Goal: Task Accomplishment & Management: Manage account settings

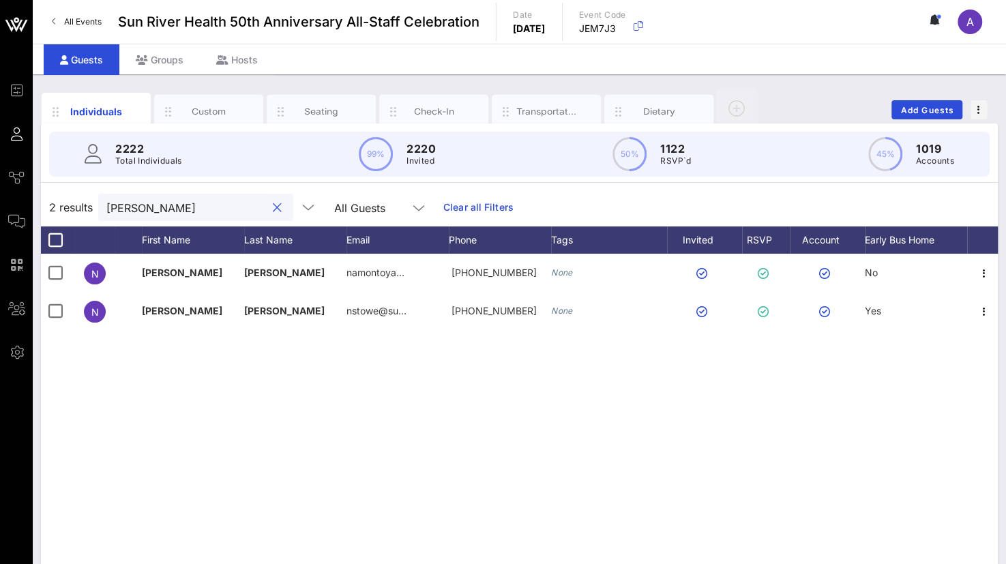
drag, startPoint x: 0, startPoint y: 0, endPoint x: 61, endPoint y: 217, distance: 225.5
click at [61, 217] on div "2 results [PERSON_NAME] All Guests Clear all Filters" at bounding box center [519, 207] width 957 height 38
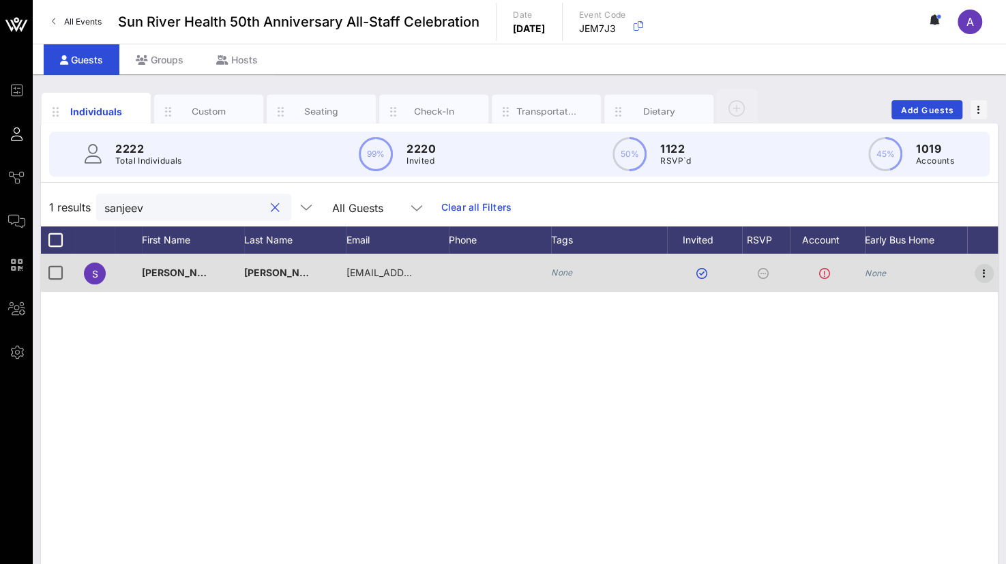
type input "sanjeev"
click at [982, 271] on icon "button" at bounding box center [984, 273] width 16 height 16
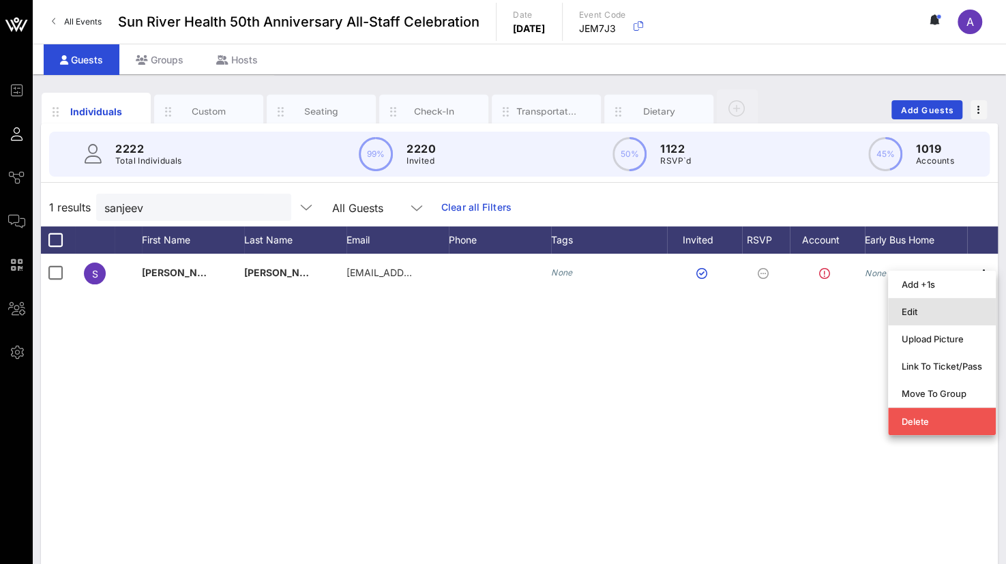
click at [903, 310] on div "Edit" at bounding box center [942, 311] width 81 height 11
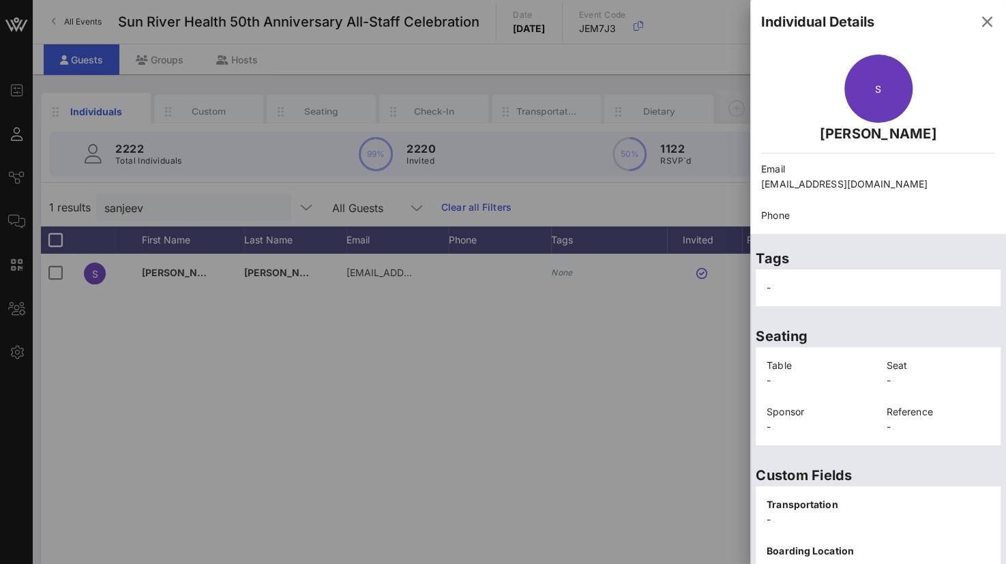
scroll to position [280, 0]
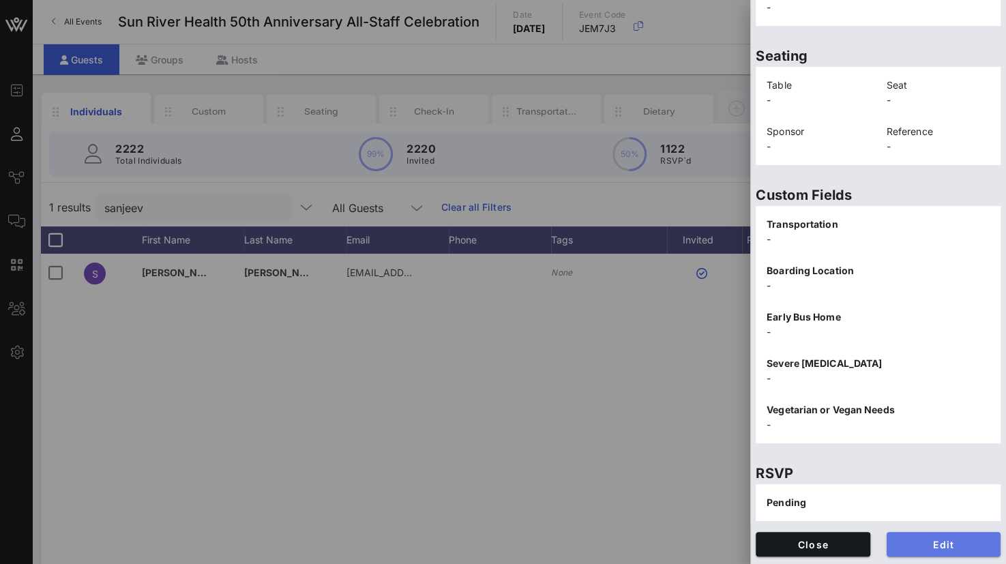
click at [918, 545] on span "Edit" at bounding box center [944, 545] width 93 height 12
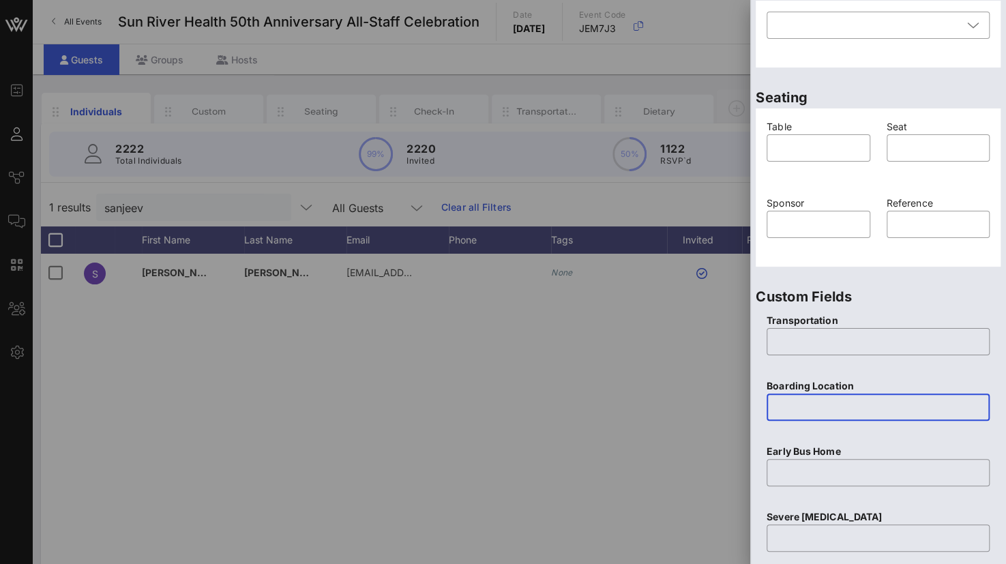
click at [795, 402] on input "text" at bounding box center [878, 407] width 207 height 22
type input "Beacon"
click at [826, 338] on input "text" at bounding box center [878, 342] width 207 height 22
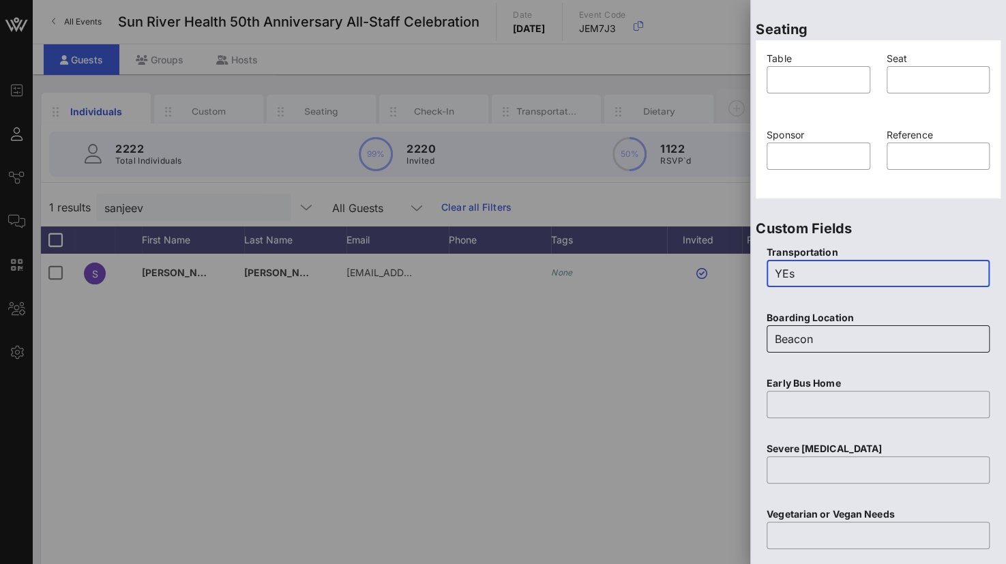
scroll to position [538, 0]
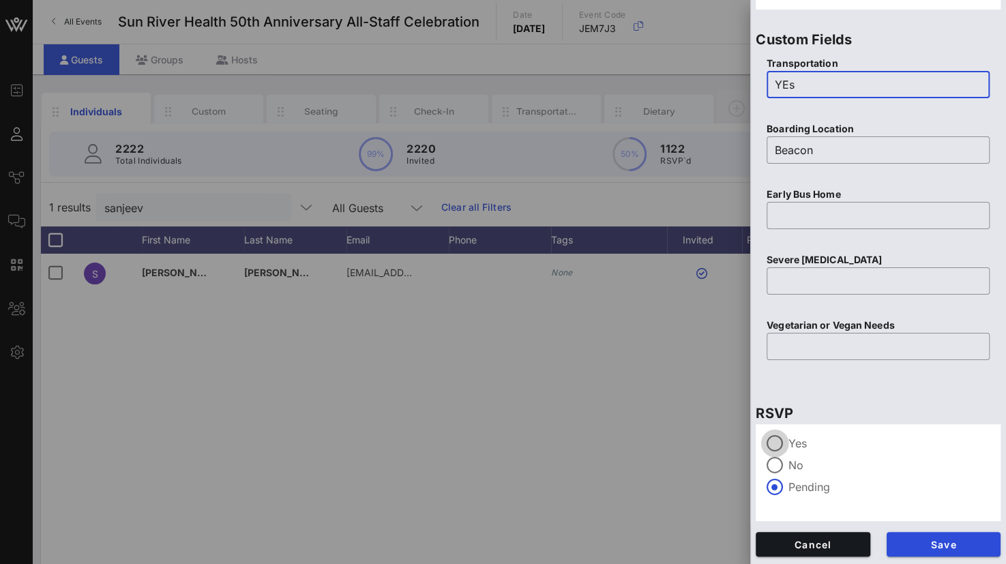
click at [776, 443] on div at bounding box center [774, 443] width 23 height 23
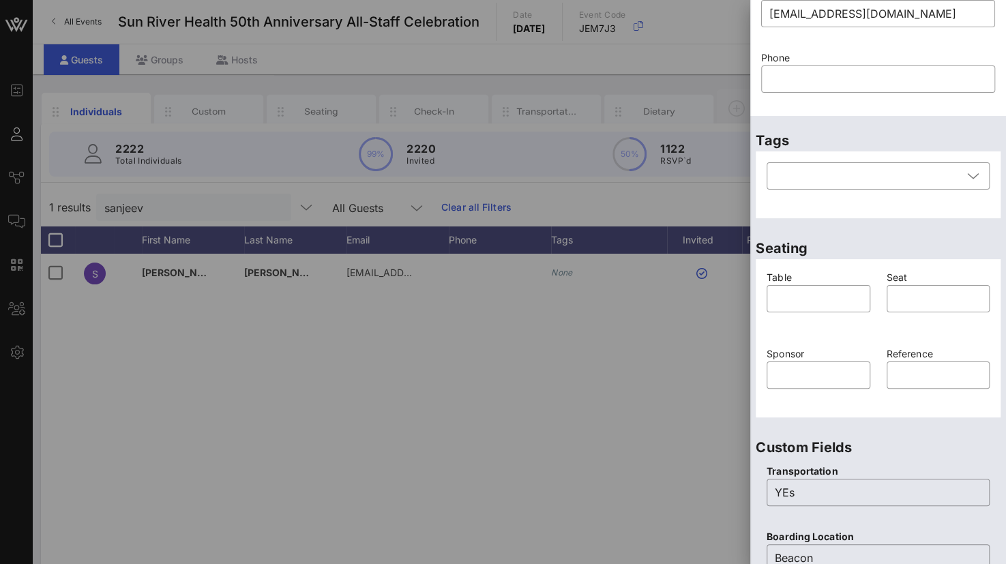
scroll to position [128, 0]
click at [791, 488] on input "YEs" at bounding box center [878, 494] width 207 height 22
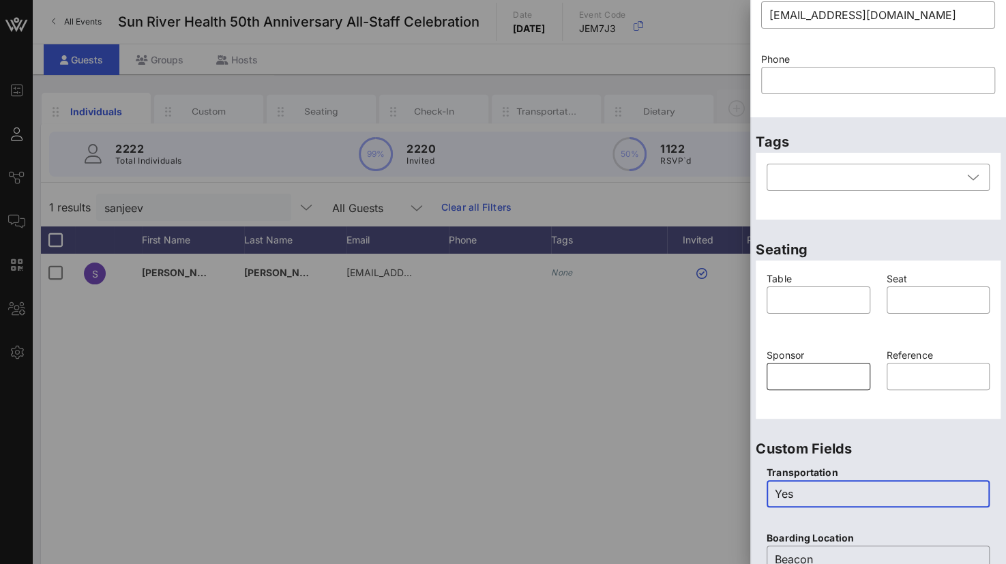
scroll to position [0, 0]
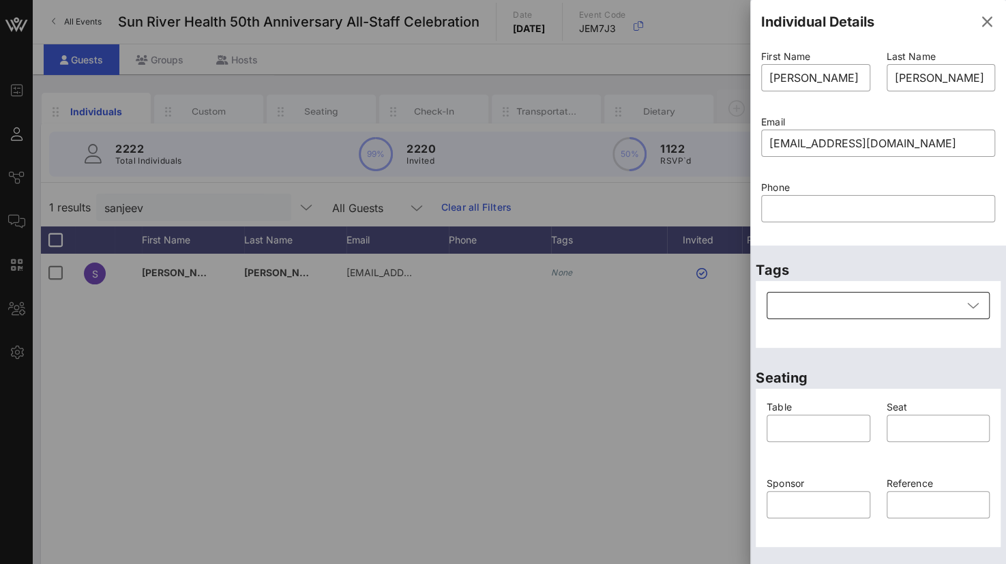
type input "Yes"
click at [924, 311] on div at bounding box center [869, 305] width 188 height 27
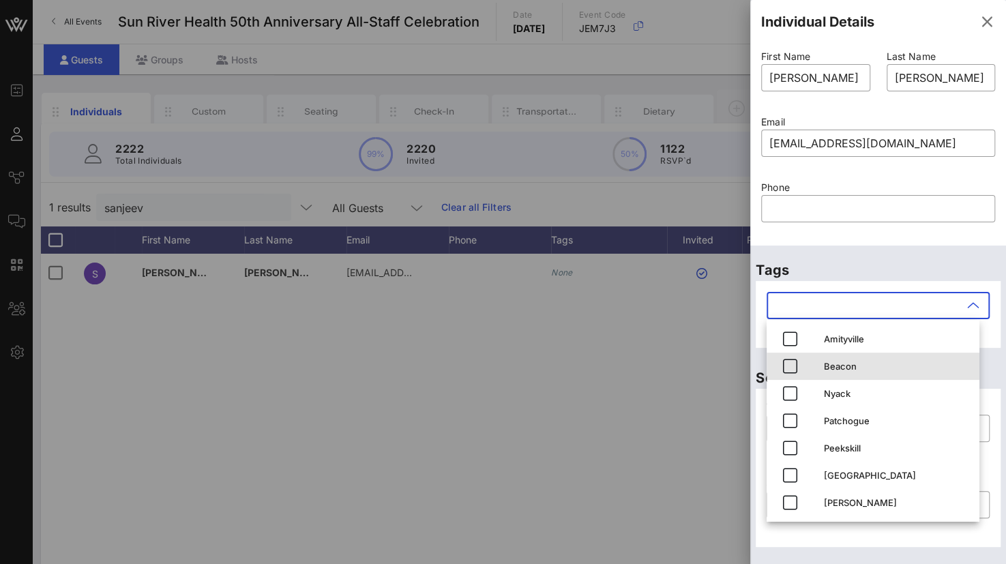
click at [774, 365] on div "Beacon" at bounding box center [873, 366] width 213 height 27
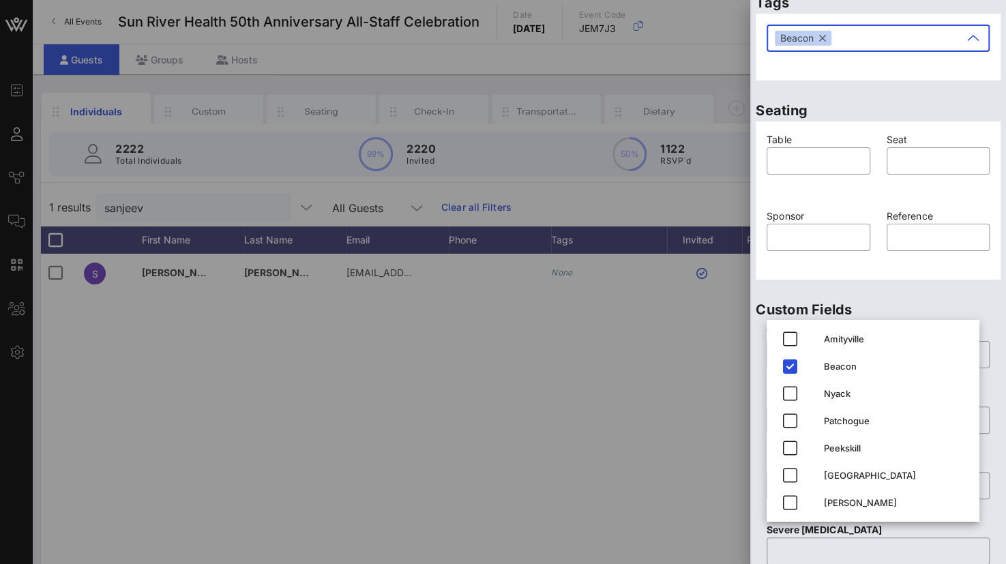
scroll to position [273, 0]
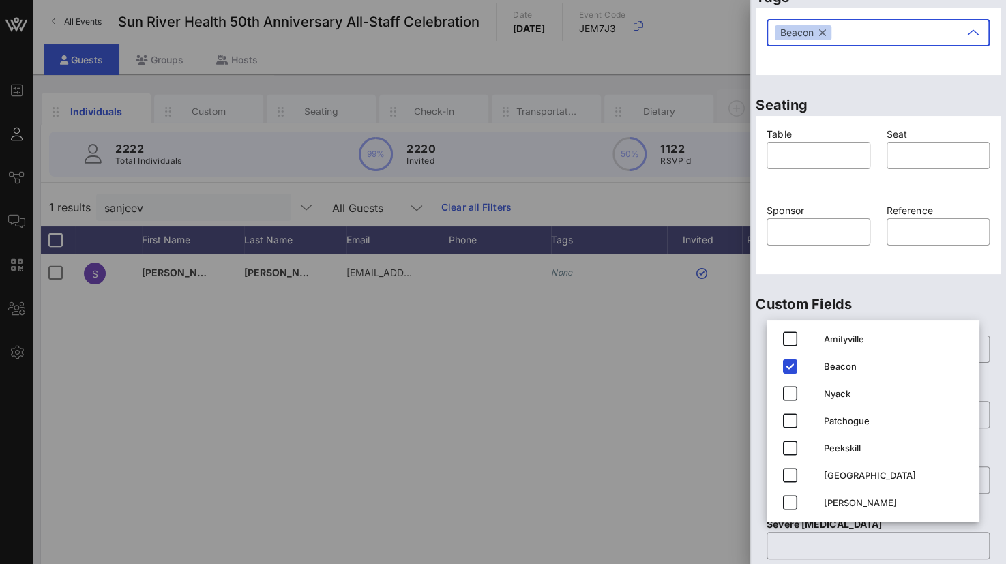
click at [536, 461] on div at bounding box center [503, 282] width 1006 height 564
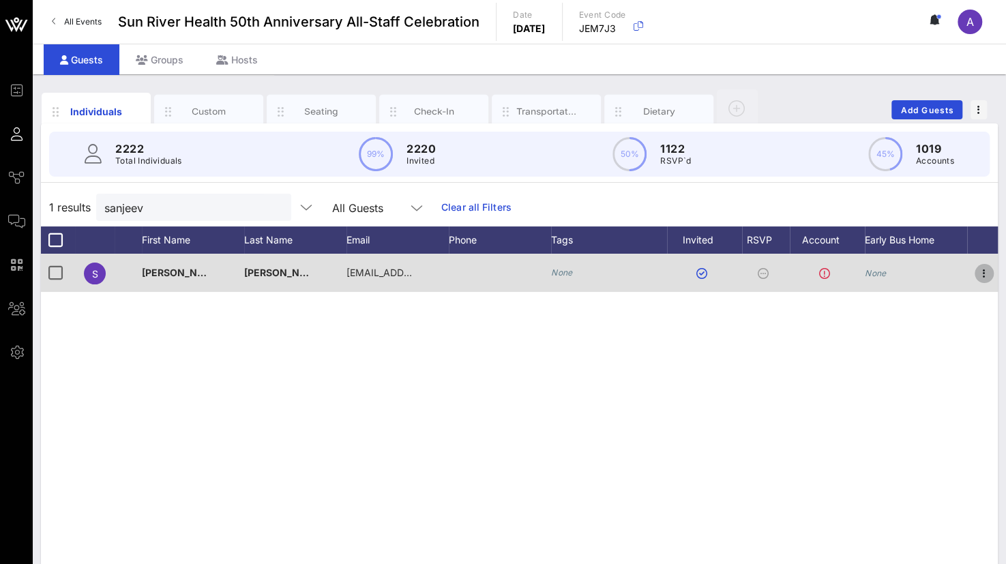
click at [982, 267] on icon "button" at bounding box center [984, 273] width 16 height 16
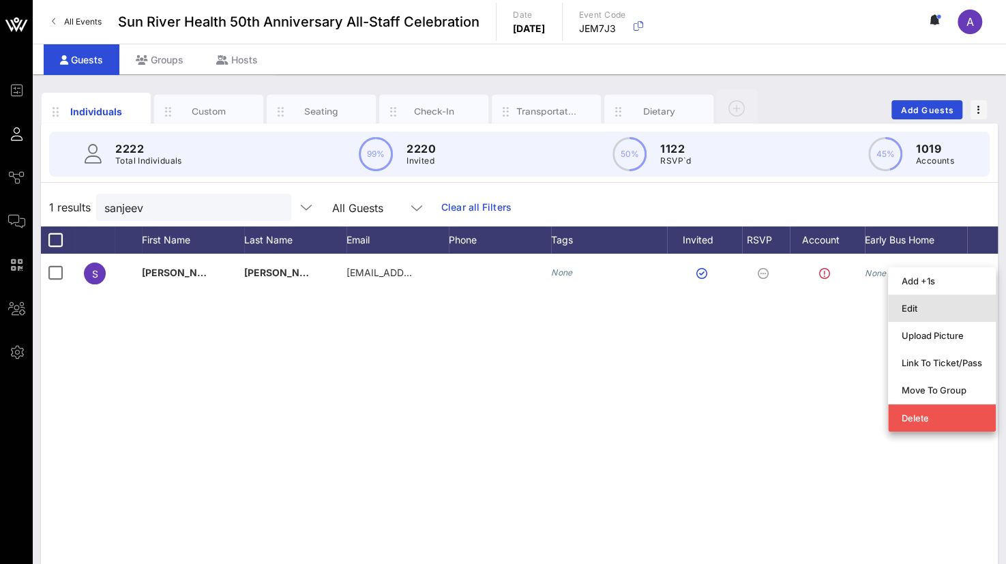
click at [911, 310] on div "Edit" at bounding box center [942, 308] width 81 height 11
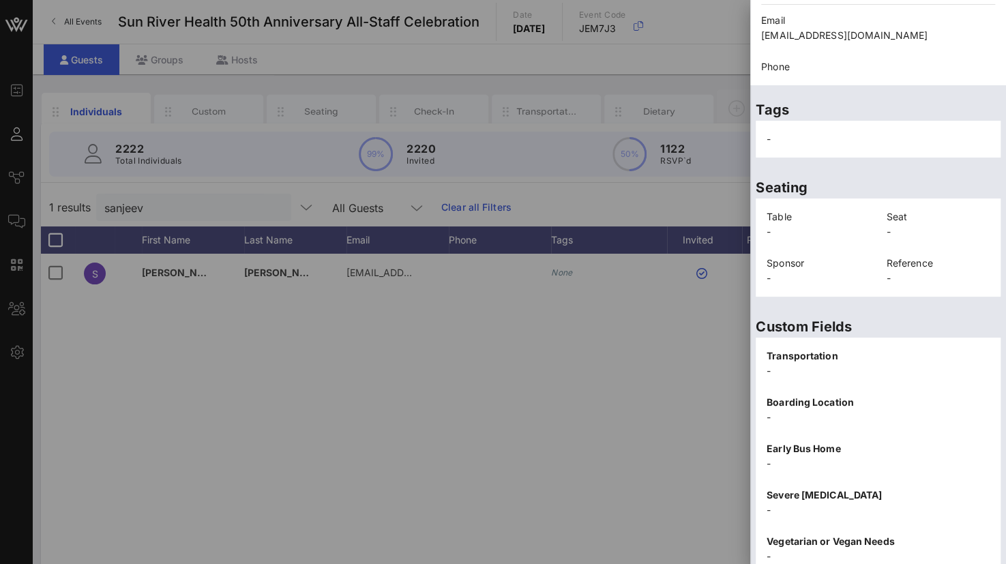
scroll to position [280, 0]
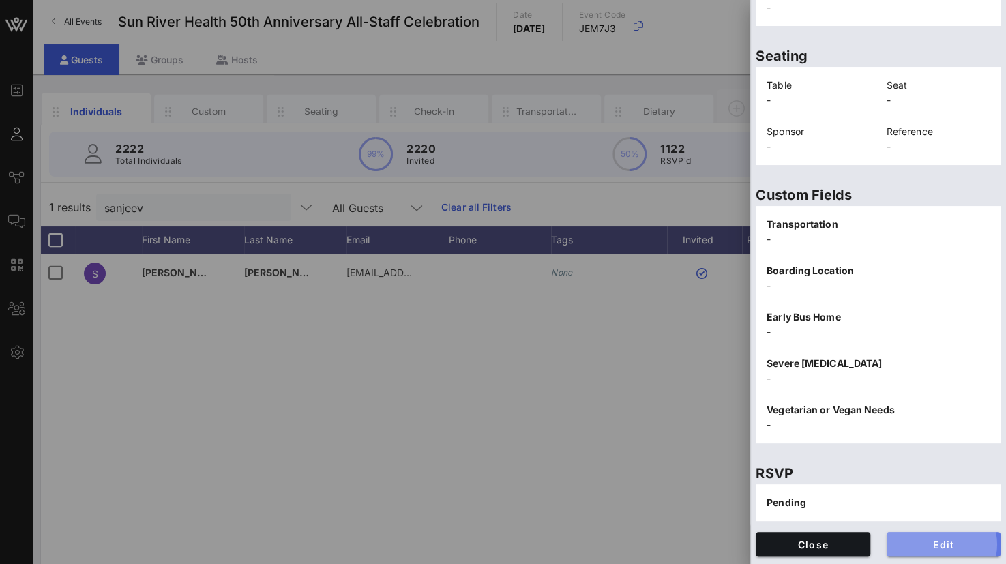
click at [924, 546] on span "Edit" at bounding box center [944, 545] width 93 height 12
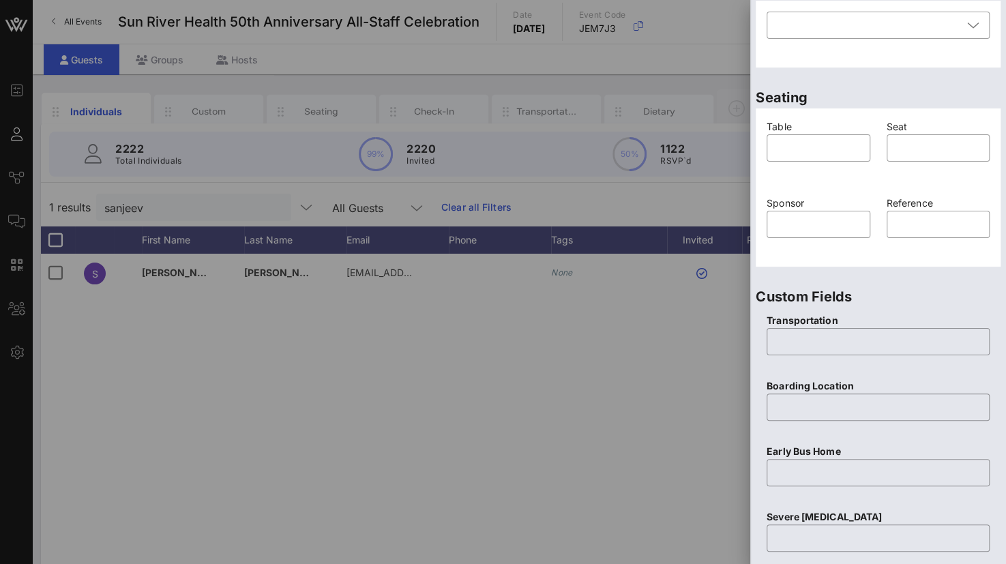
scroll to position [0, 0]
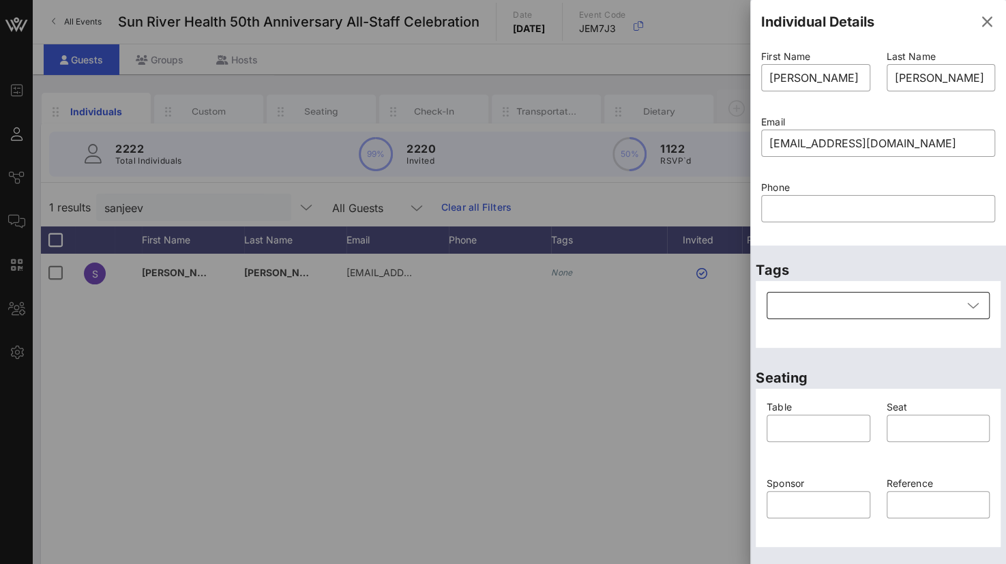
click at [815, 304] on div at bounding box center [869, 305] width 188 height 27
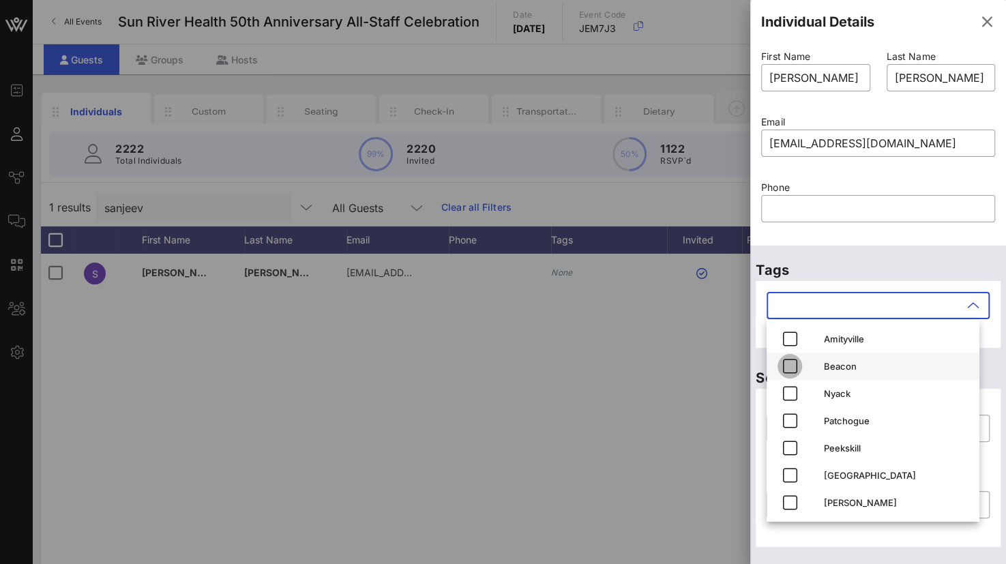
click at [787, 372] on icon "button" at bounding box center [790, 366] width 16 height 16
click at [966, 263] on p "Tags" at bounding box center [878, 270] width 245 height 22
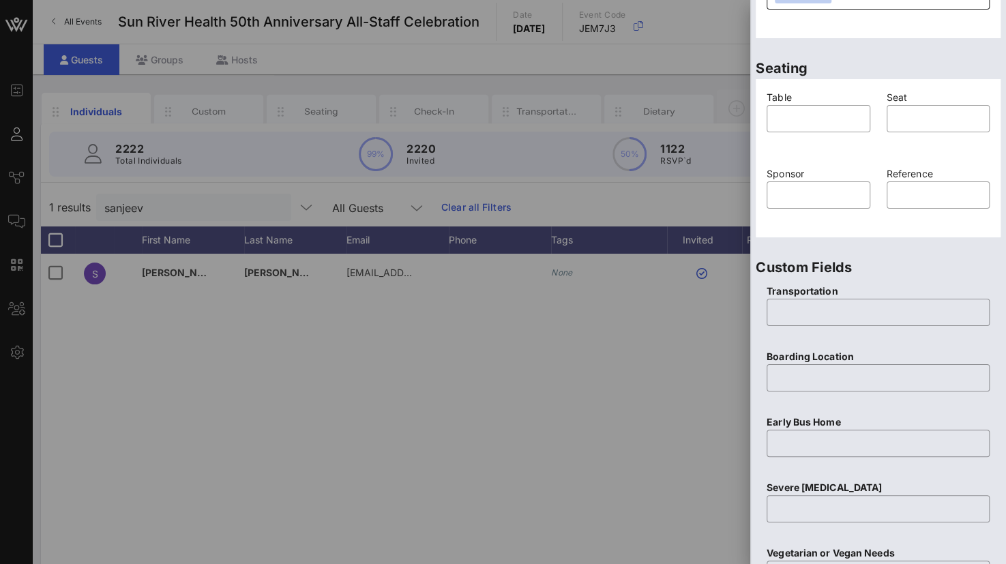
scroll to position [409, 0]
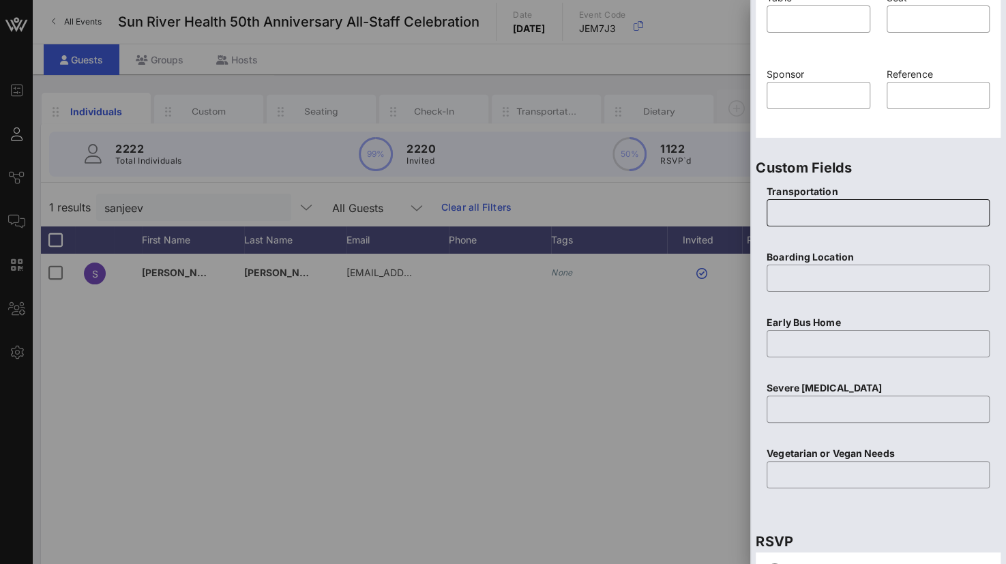
click at [780, 216] on input "text" at bounding box center [878, 213] width 207 height 22
type input "Yes"
click at [800, 273] on input "text" at bounding box center [878, 278] width 207 height 22
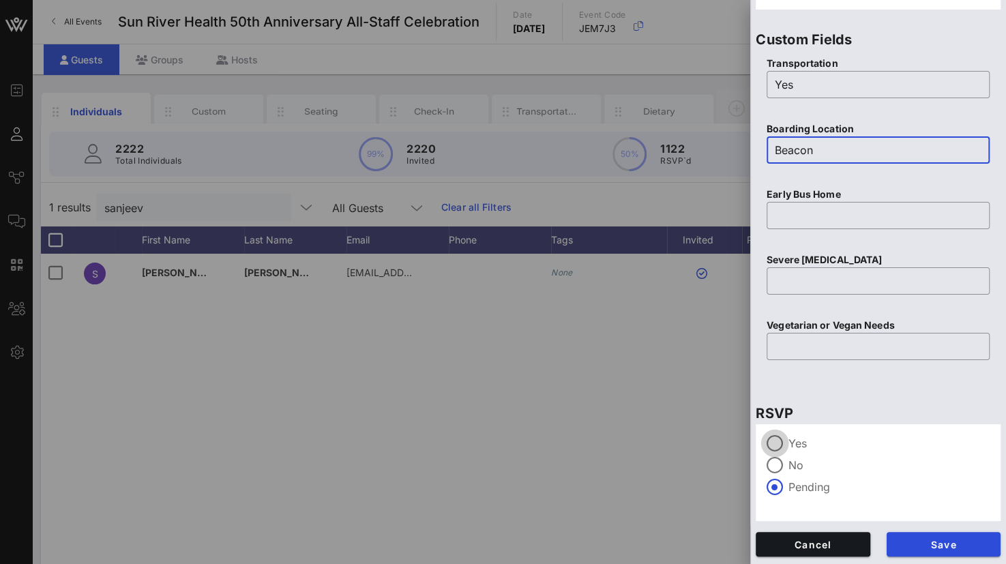
type input "Beacon"
click at [781, 441] on div at bounding box center [774, 443] width 23 height 23
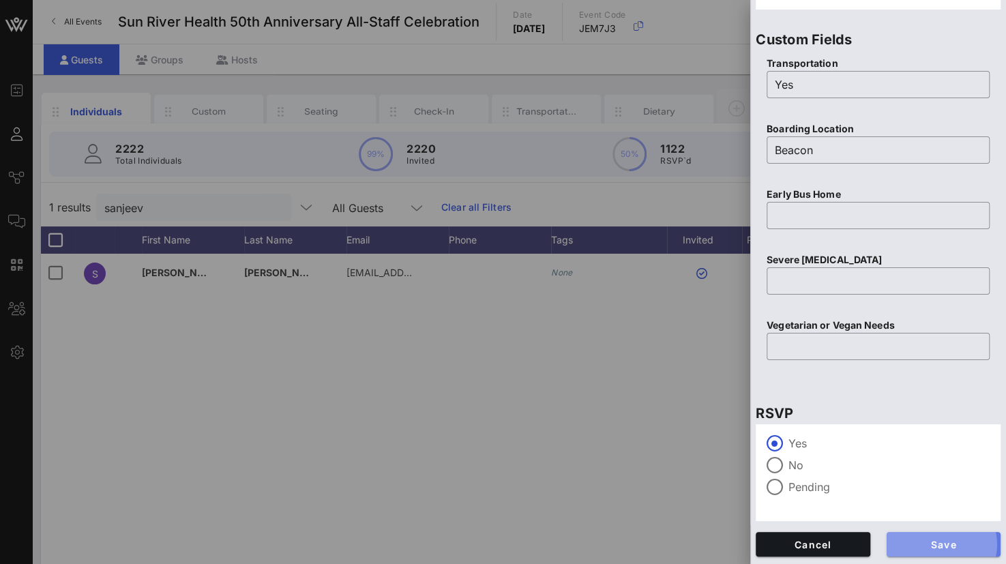
click at [918, 537] on button "Save" at bounding box center [944, 544] width 115 height 25
